Goal: Transaction & Acquisition: Download file/media

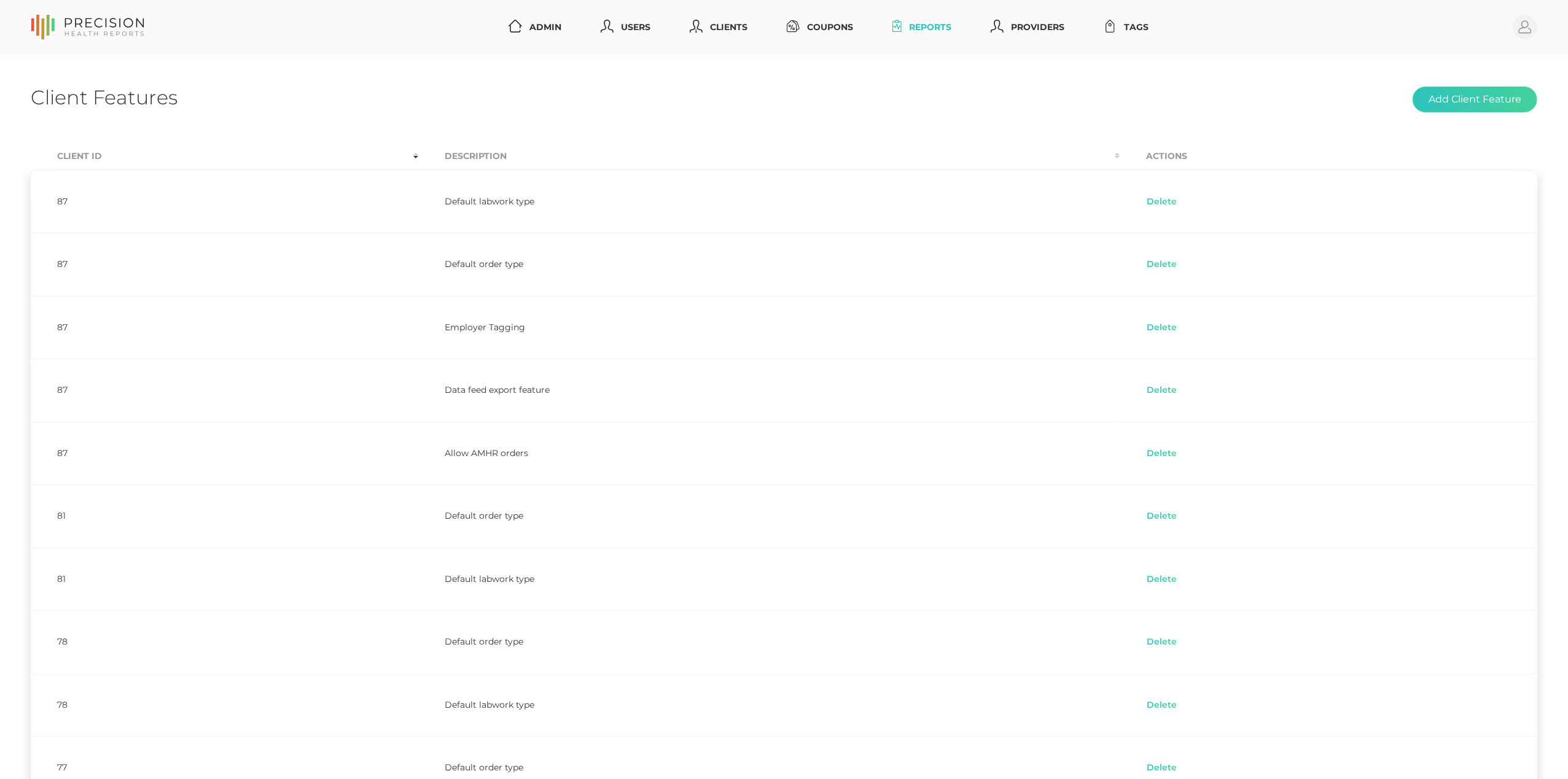
click at [912, 30] on link "Reports" at bounding box center [923, 27] width 70 height 23
click at [915, 25] on link "Reports" at bounding box center [923, 27] width 70 height 23
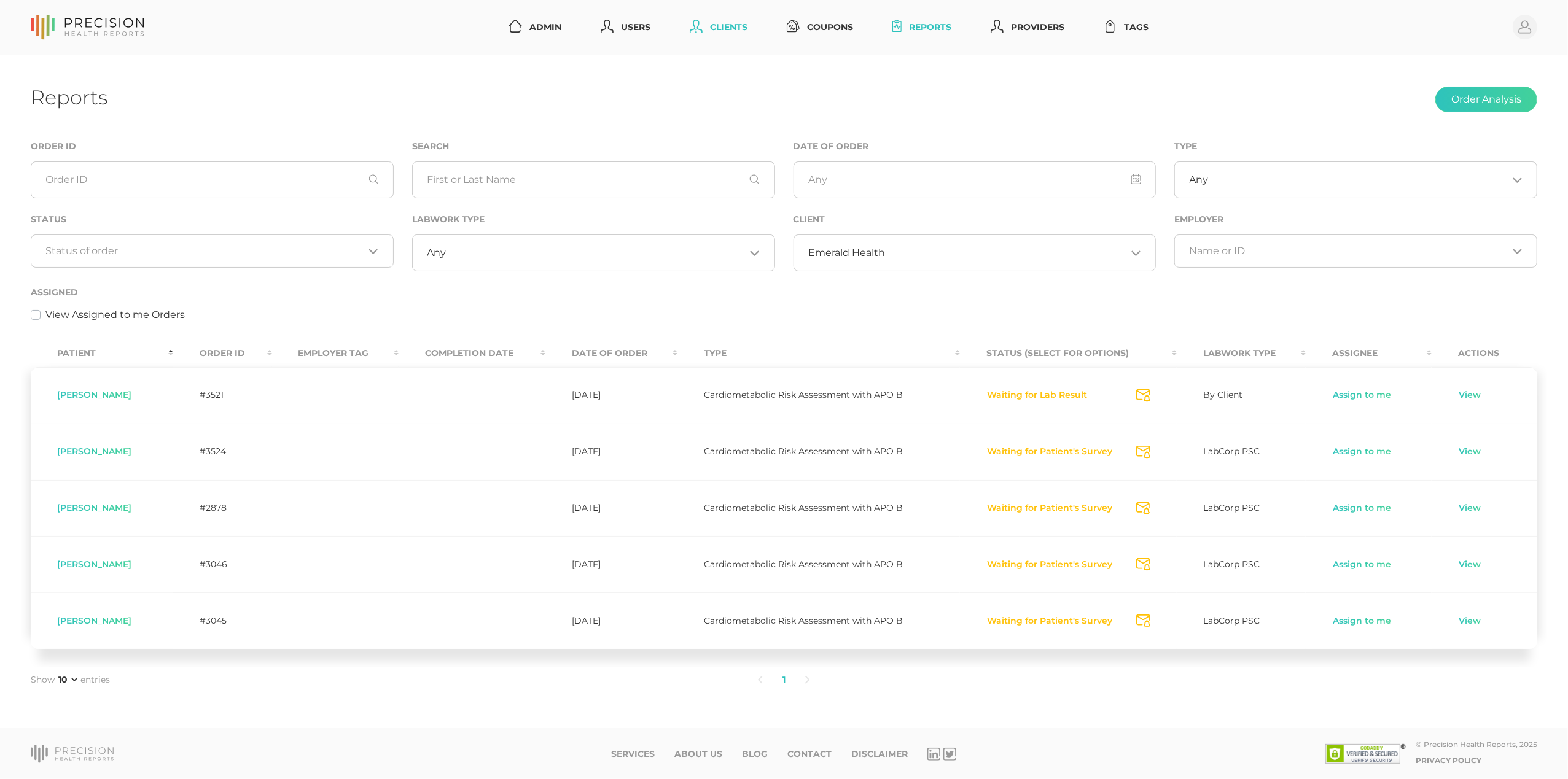
click at [721, 26] on link "Clients" at bounding box center [719, 27] width 67 height 23
select select "75"
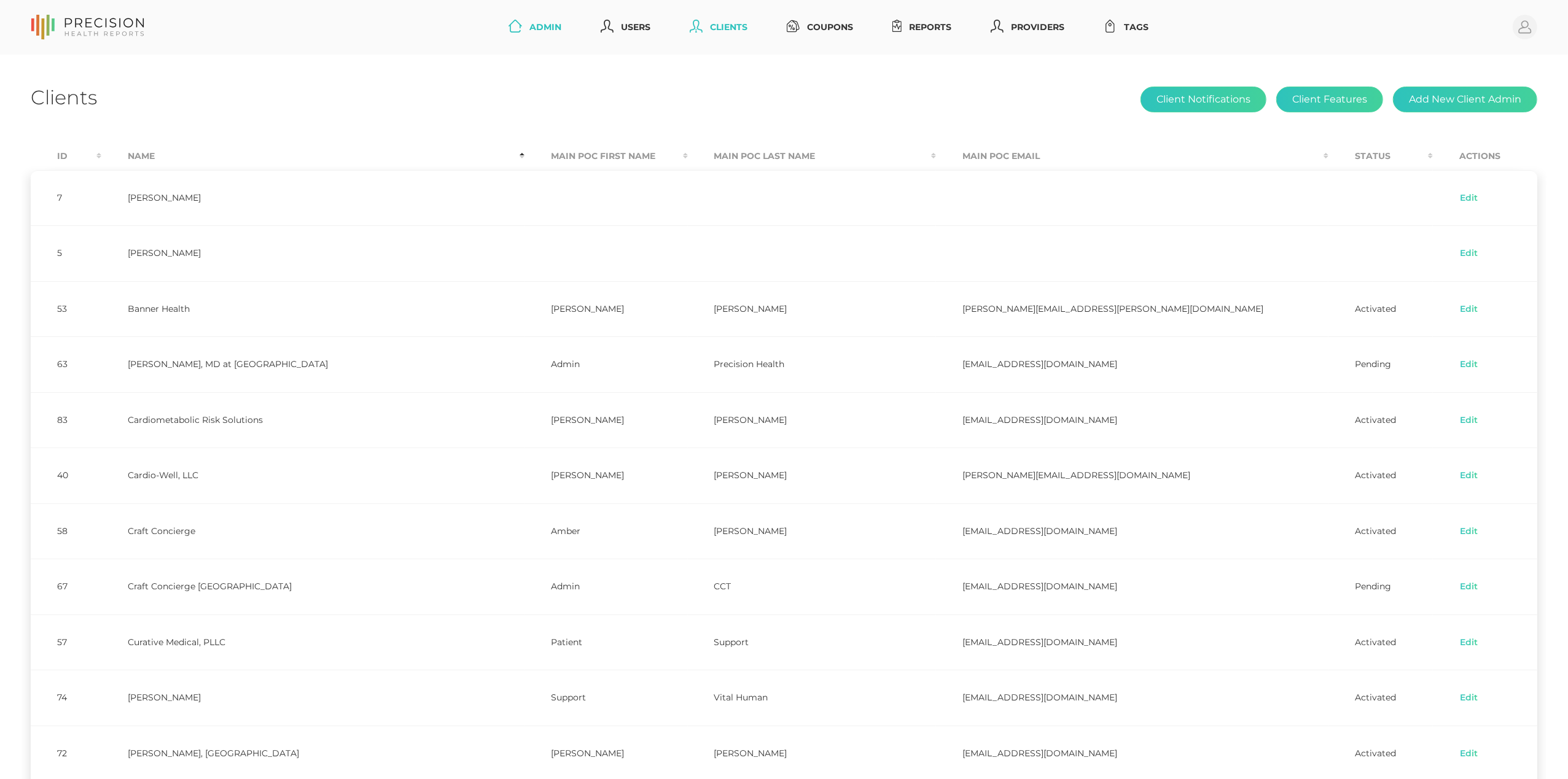
click at [544, 25] on link "Admin" at bounding box center [535, 27] width 63 height 23
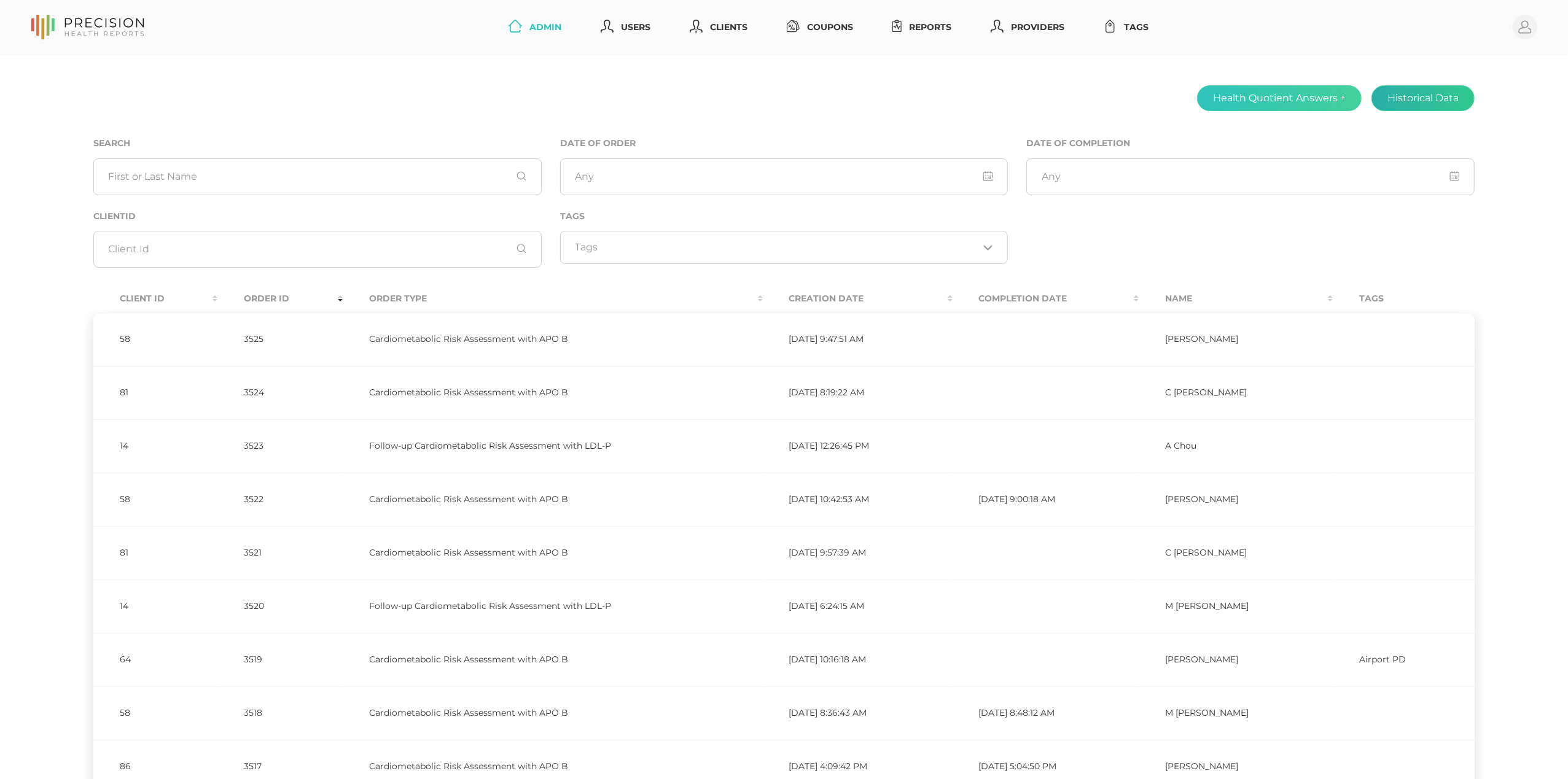
click at [1441, 103] on button "Historical Data" at bounding box center [1423, 98] width 103 height 26
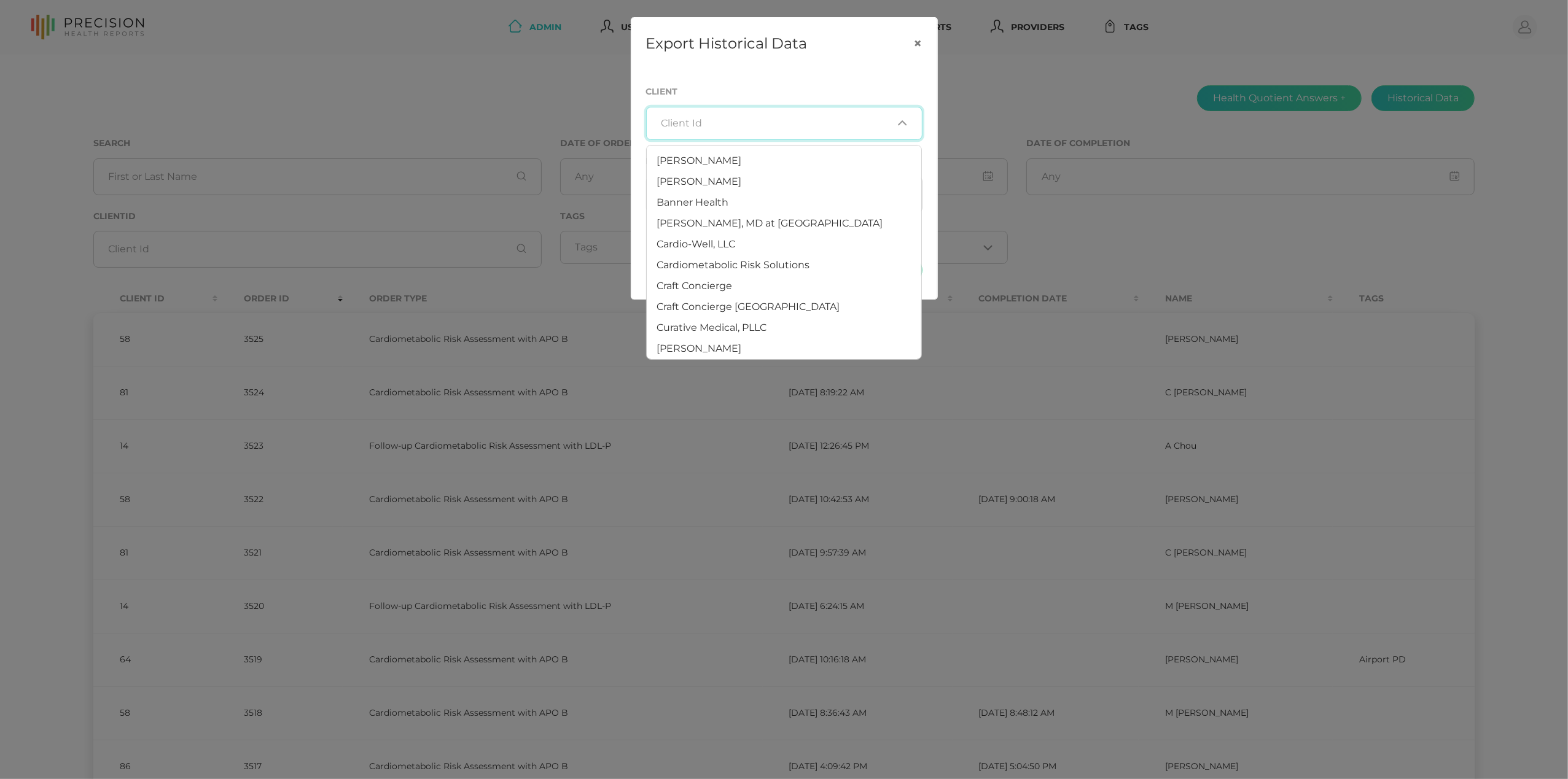
click at [757, 118] on input "Search for option" at bounding box center [776, 124] width 232 height 13
click at [726, 237] on span "Health Quotient" at bounding box center [696, 238] width 81 height 12
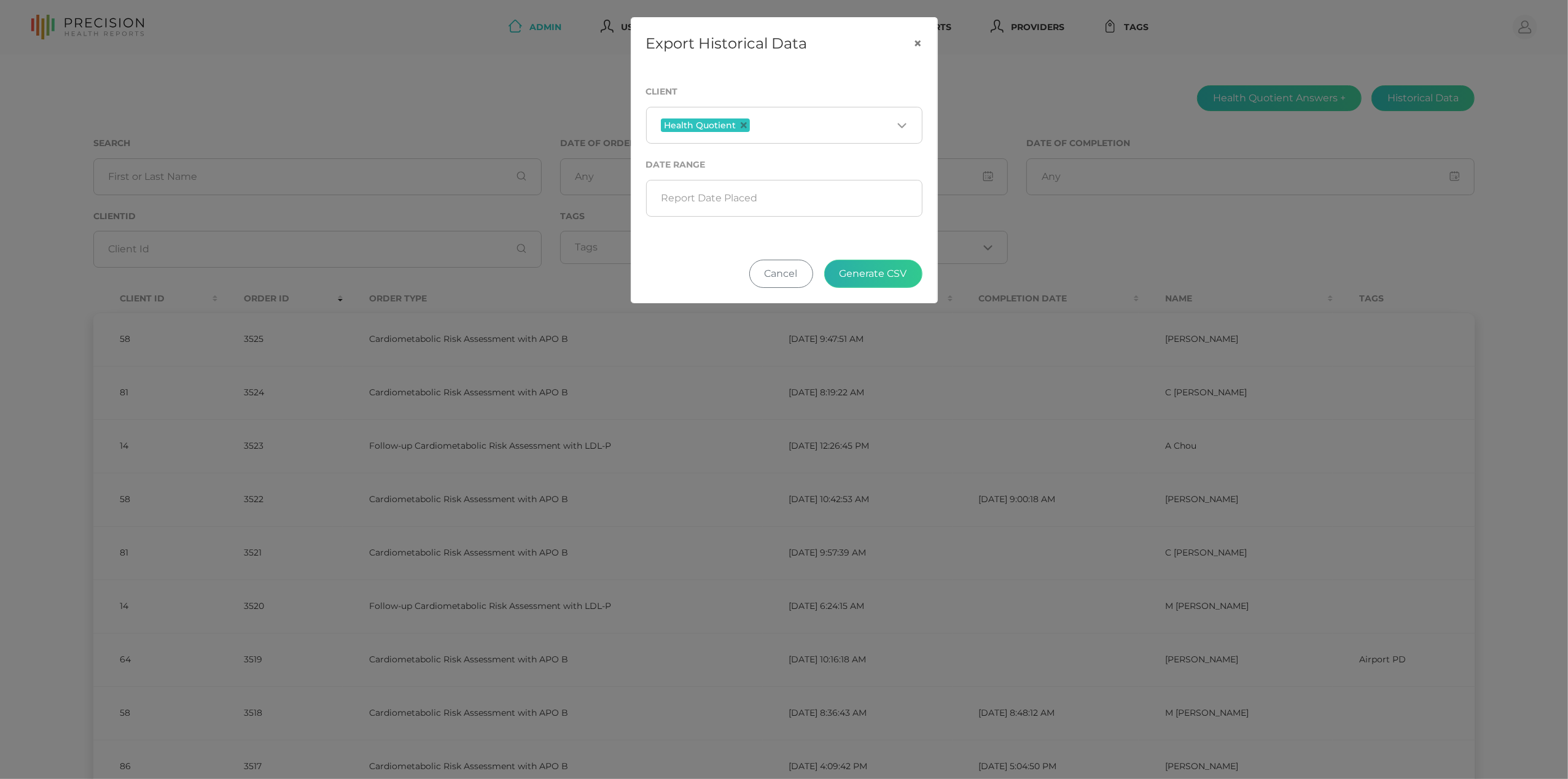
click at [862, 278] on button "Generate CSV" at bounding box center [873, 274] width 98 height 28
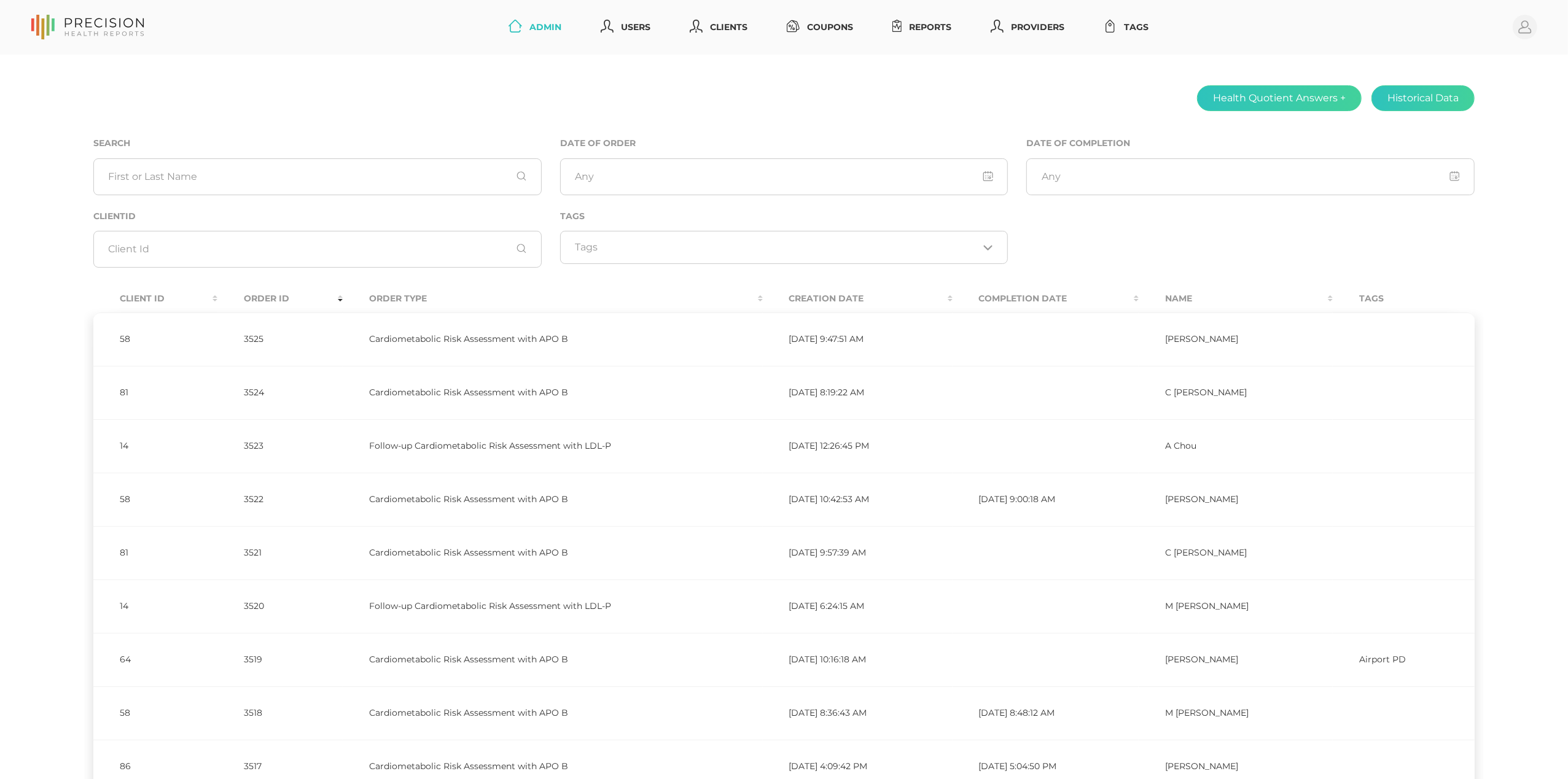
click at [760, 114] on div "Health Quotient Answers + Historical Data Search Date of Order Date of Completi…" at bounding box center [784, 488] width 1568 height 867
click at [939, 25] on link "Reports" at bounding box center [923, 27] width 70 height 23
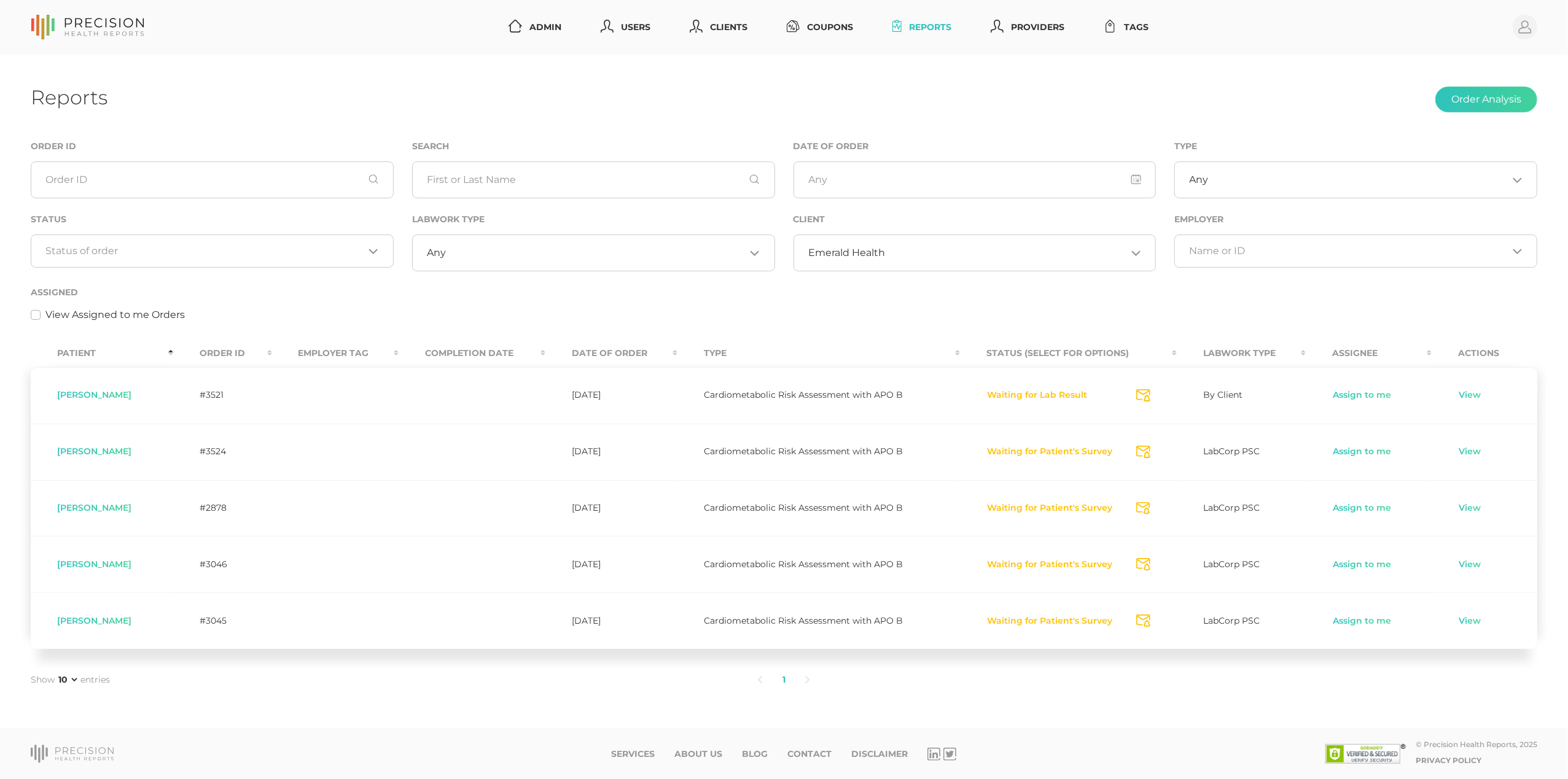
click at [266, 249] on input "Search for option" at bounding box center [205, 251] width 318 height 13
click at [852, 249] on span "Emerald Health" at bounding box center [847, 253] width 77 height 13
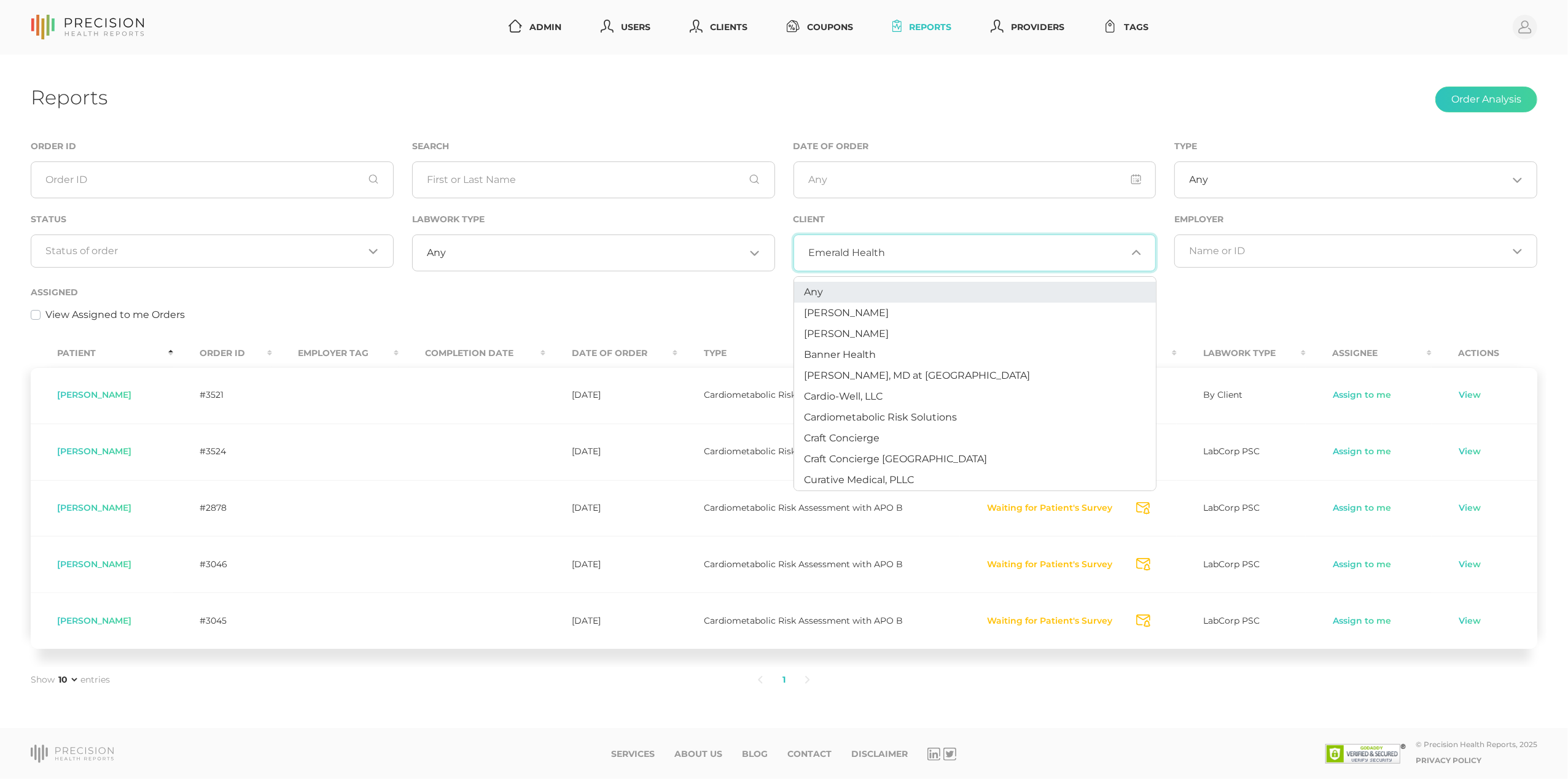
click at [844, 294] on li "Any" at bounding box center [975, 292] width 362 height 21
